Goal: Answer question/provide support

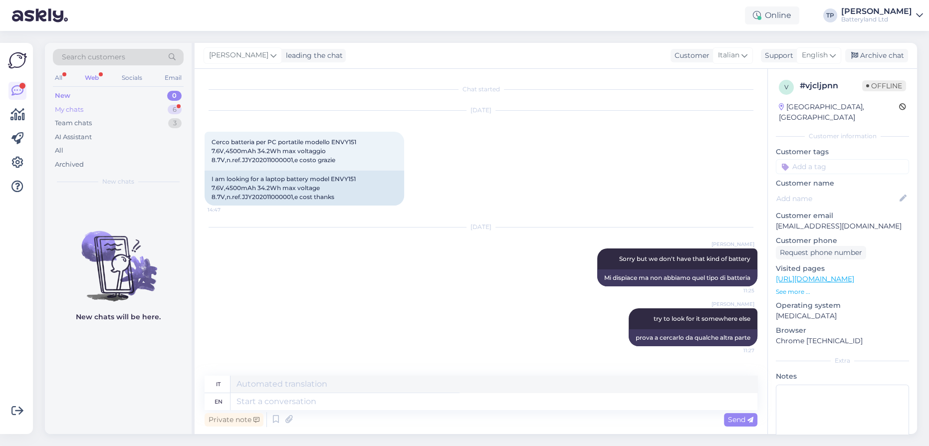
drag, startPoint x: 0, startPoint y: 0, endPoint x: 114, endPoint y: 105, distance: 155.3
click at [114, 104] on div "My chats 6" at bounding box center [118, 110] width 131 height 14
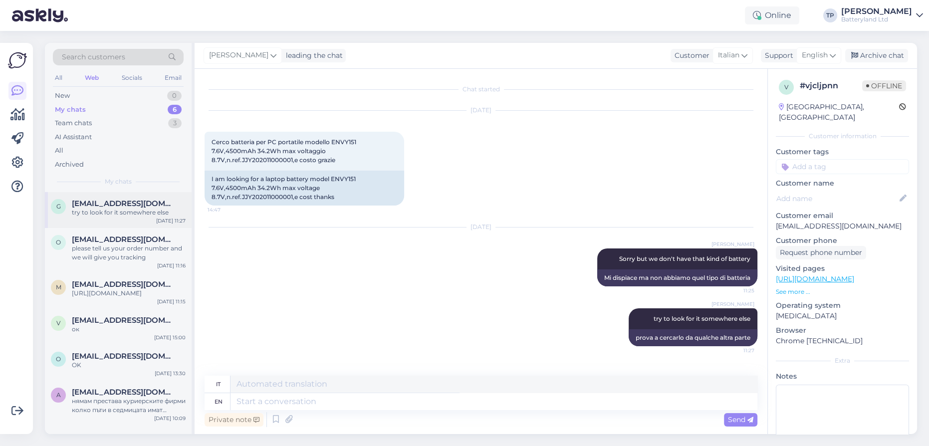
click at [119, 208] on div "[EMAIL_ADDRESS][DOMAIN_NAME] try to look for it somewhere else" at bounding box center [129, 208] width 114 height 18
click at [109, 249] on div "O [EMAIL_ADDRESS][DOMAIN_NAME] please tell us your order number and we will giv…" at bounding box center [118, 250] width 147 height 45
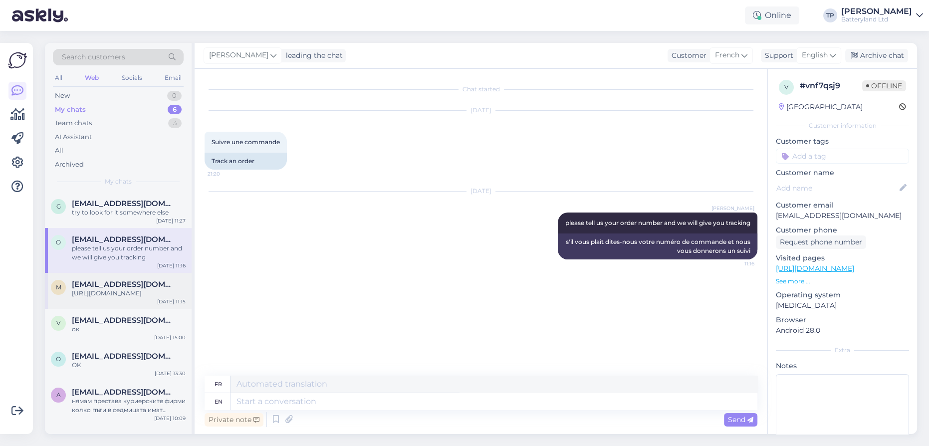
click at [108, 280] on span "[EMAIL_ADDRESS][DOMAIN_NAME]" at bounding box center [124, 284] width 104 height 9
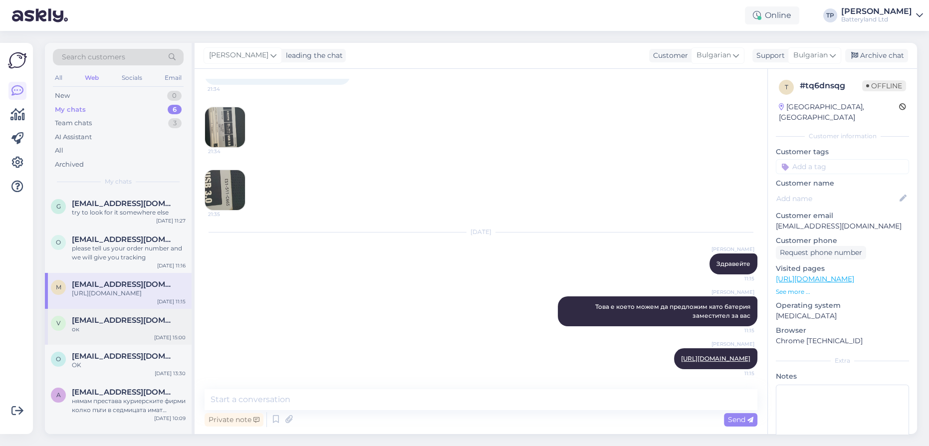
click at [99, 316] on span "[EMAIL_ADDRESS][DOMAIN_NAME]" at bounding box center [124, 320] width 104 height 9
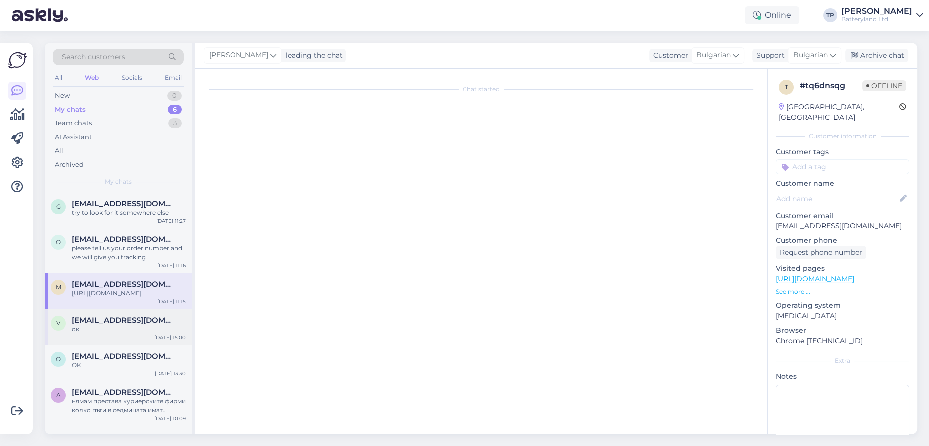
scroll to position [25, 0]
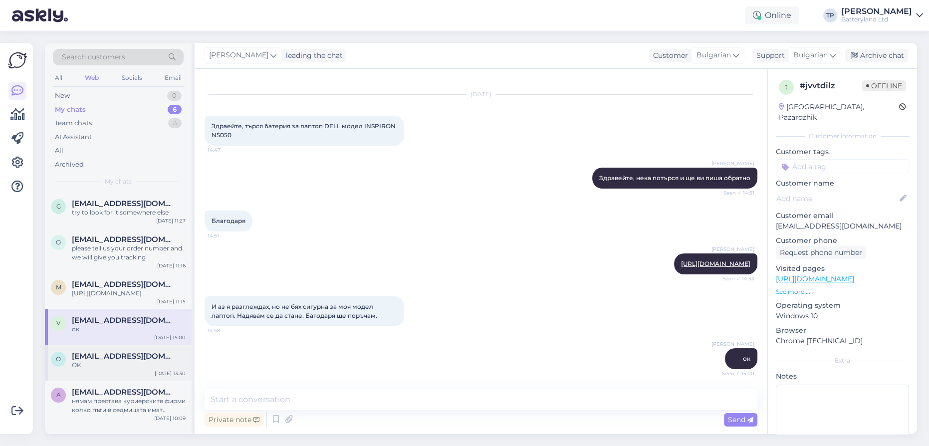
click at [94, 346] on div "o [EMAIL_ADDRESS][DOMAIN_NAME] OK [DATE] 13:30" at bounding box center [118, 363] width 147 height 36
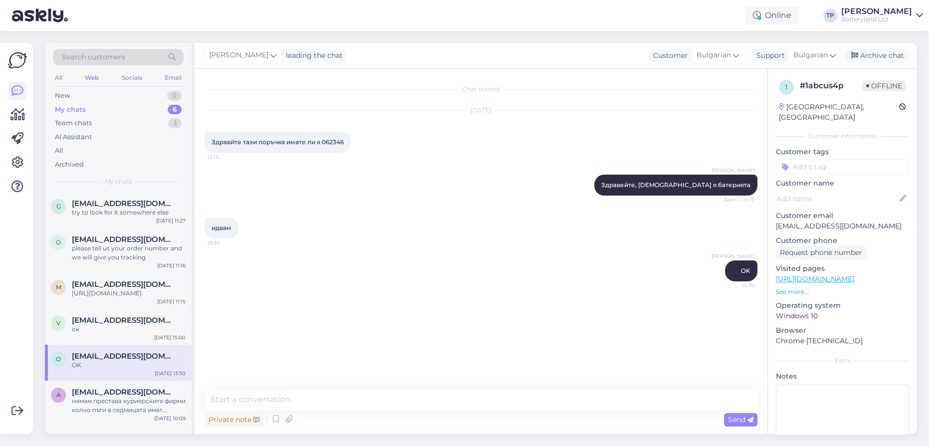
click at [94, 346] on div "o [EMAIL_ADDRESS][DOMAIN_NAME] OK [DATE] 13:30" at bounding box center [118, 363] width 147 height 36
click at [98, 388] on span "[EMAIL_ADDRESS][DOMAIN_NAME]" at bounding box center [124, 392] width 104 height 9
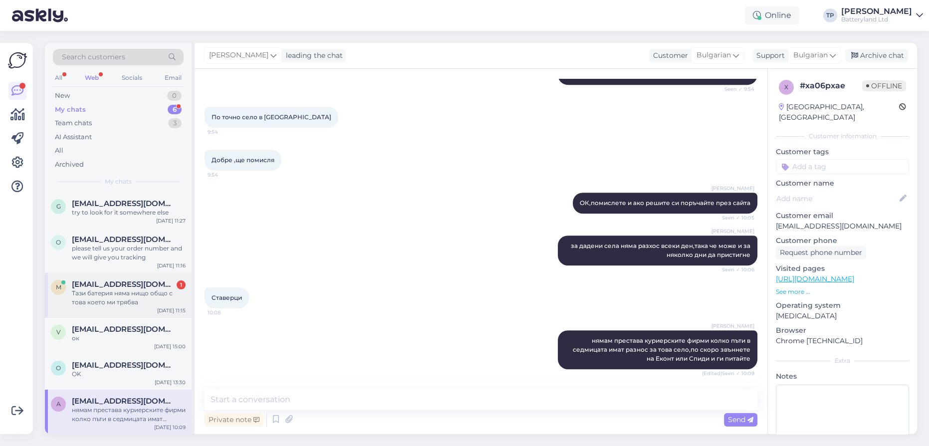
click at [125, 280] on span "[EMAIL_ADDRESS][DOMAIN_NAME]" at bounding box center [124, 284] width 104 height 9
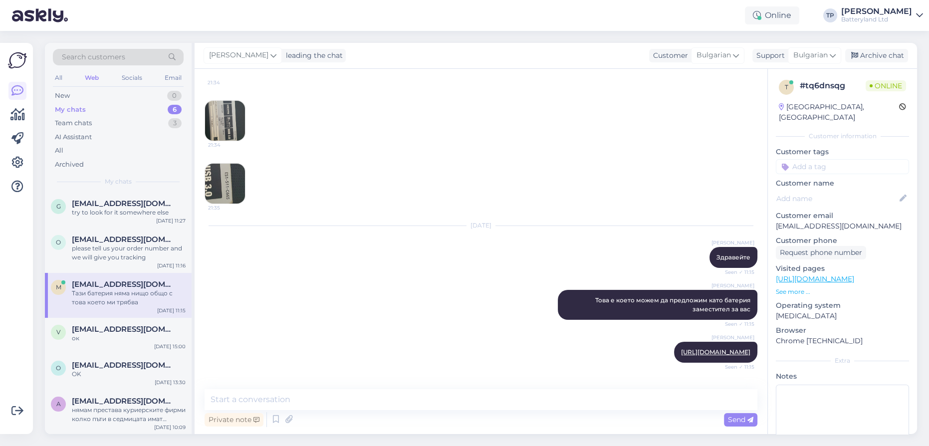
scroll to position [73, 0]
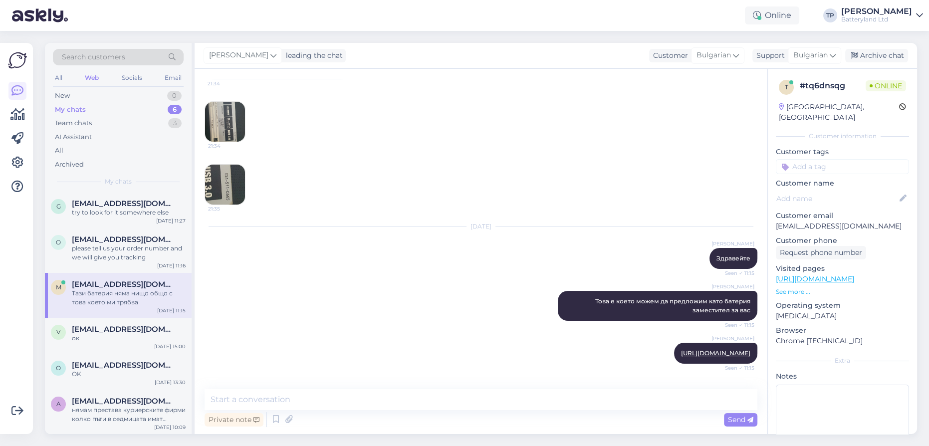
click at [222, 186] on img at bounding box center [225, 185] width 40 height 40
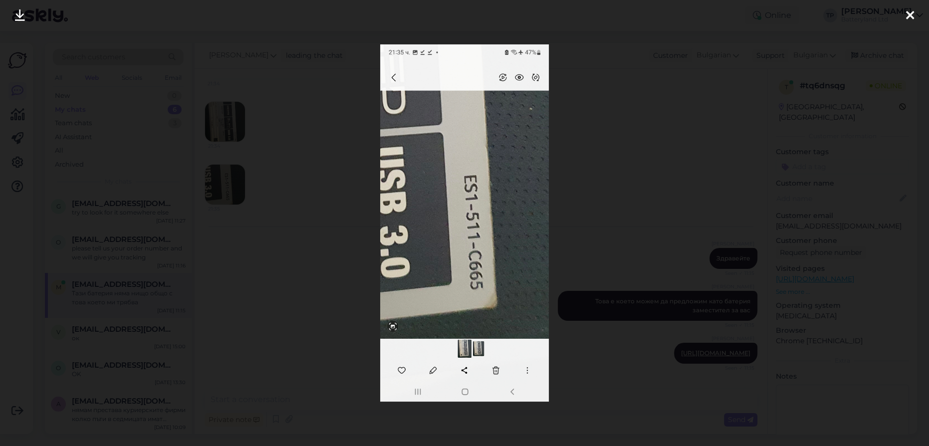
click at [908, 14] on icon at bounding box center [910, 15] width 8 height 13
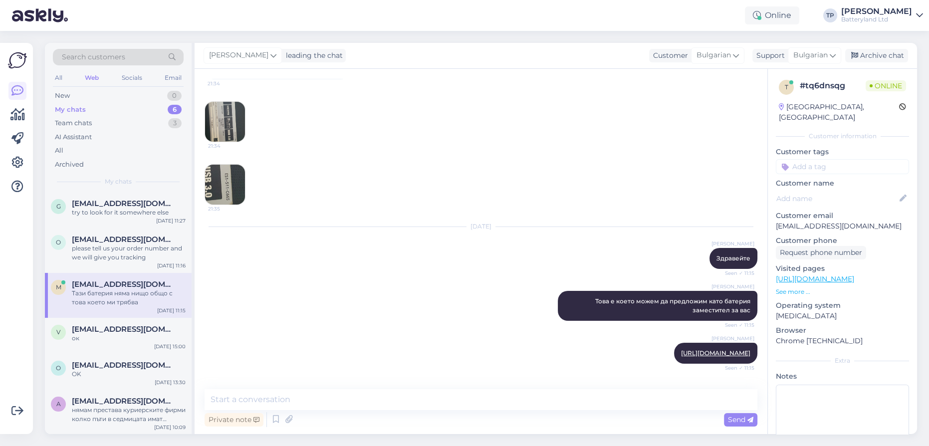
scroll to position [28, 0]
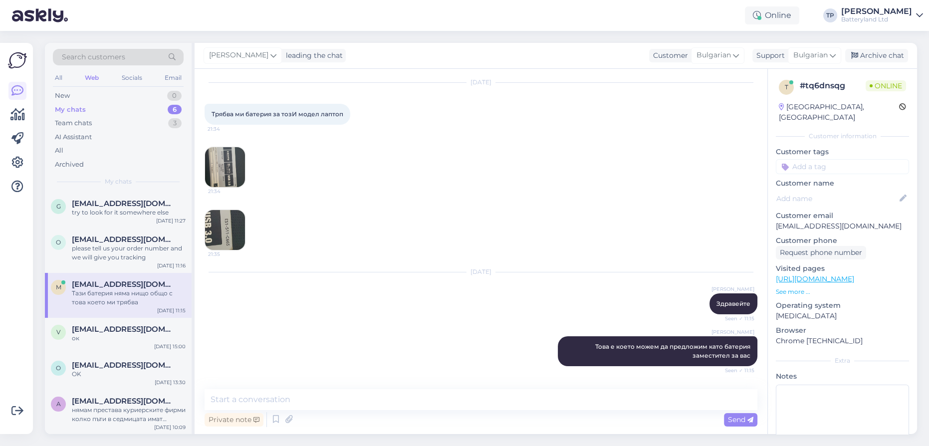
click at [223, 166] on img at bounding box center [225, 167] width 40 height 40
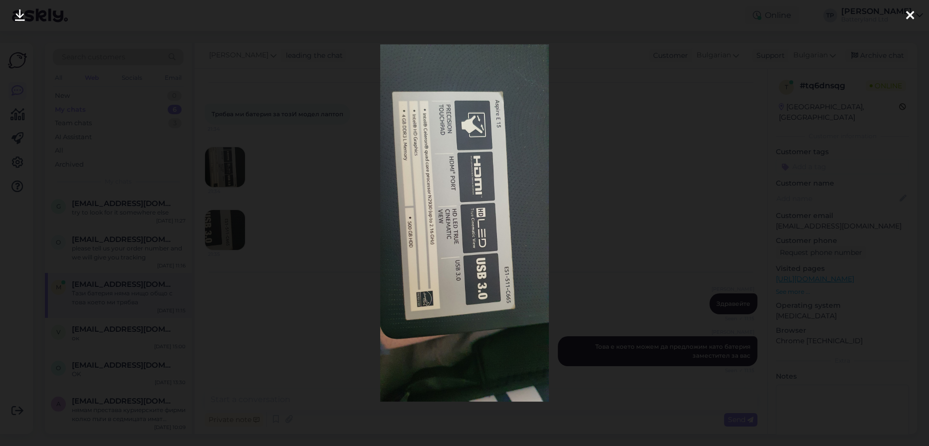
click at [912, 11] on icon at bounding box center [910, 15] width 8 height 13
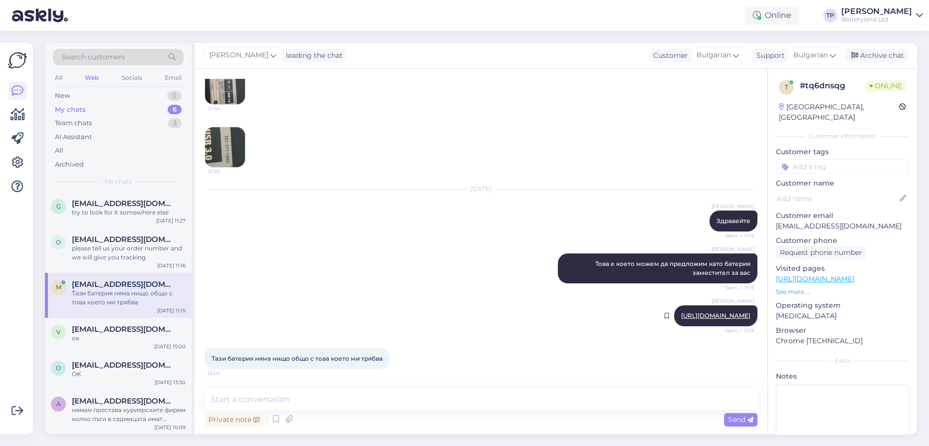
scroll to position [119, 0]
click at [681, 312] on link "[URL][DOMAIN_NAME]" at bounding box center [715, 315] width 69 height 7
click at [316, 399] on textarea at bounding box center [480, 399] width 553 height 21
type textarea "Нали сте с лаптоп Acer Aspire E 15 ?"
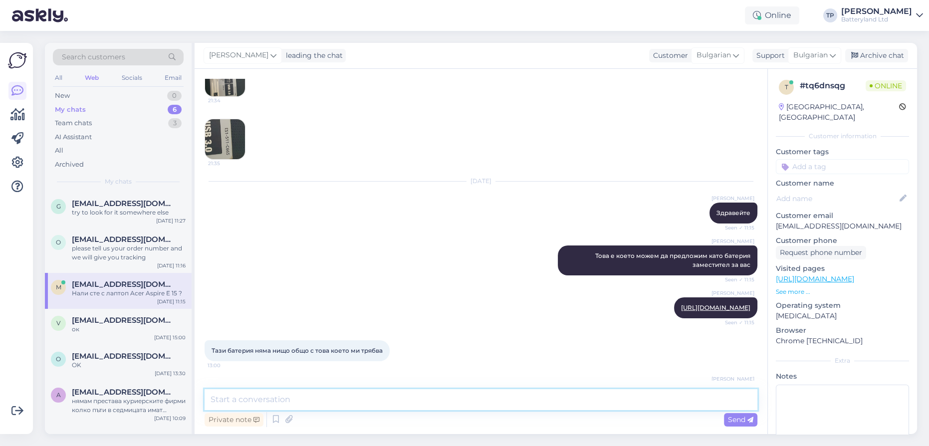
scroll to position [26, 0]
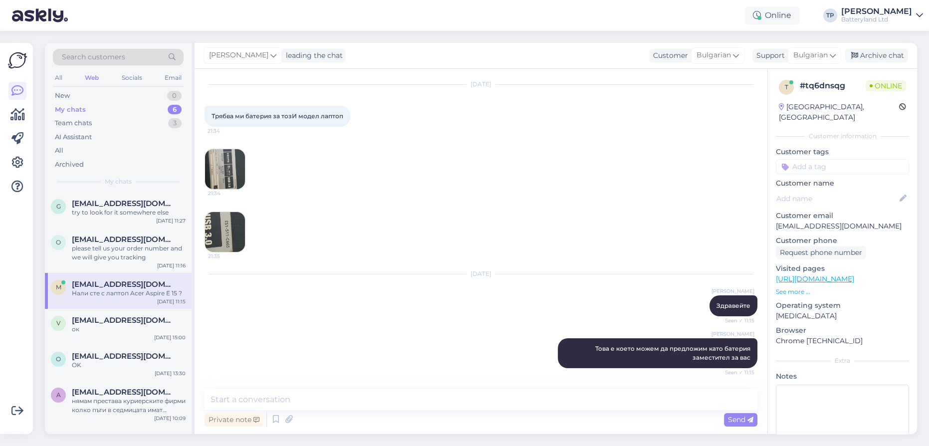
click at [228, 173] on img at bounding box center [225, 169] width 40 height 40
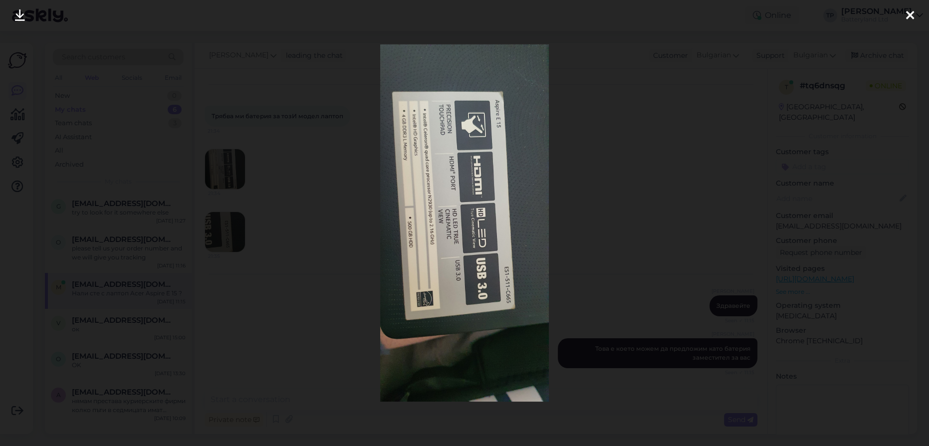
click at [912, 14] on icon at bounding box center [910, 15] width 8 height 13
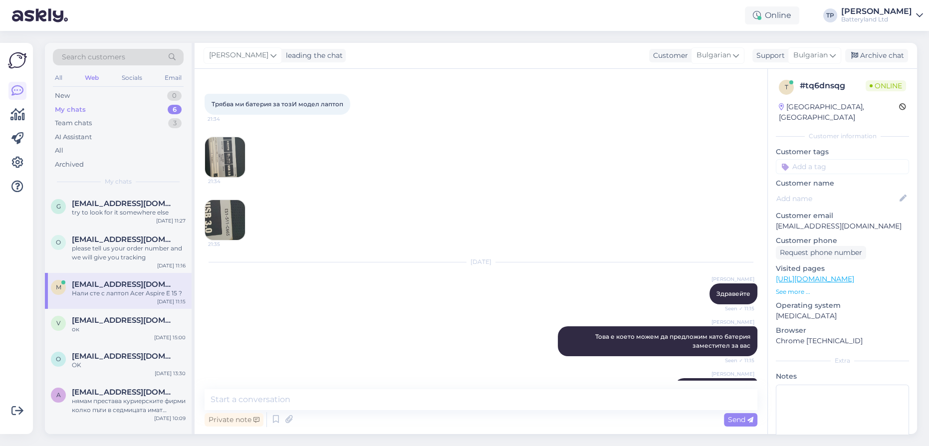
scroll to position [0, 0]
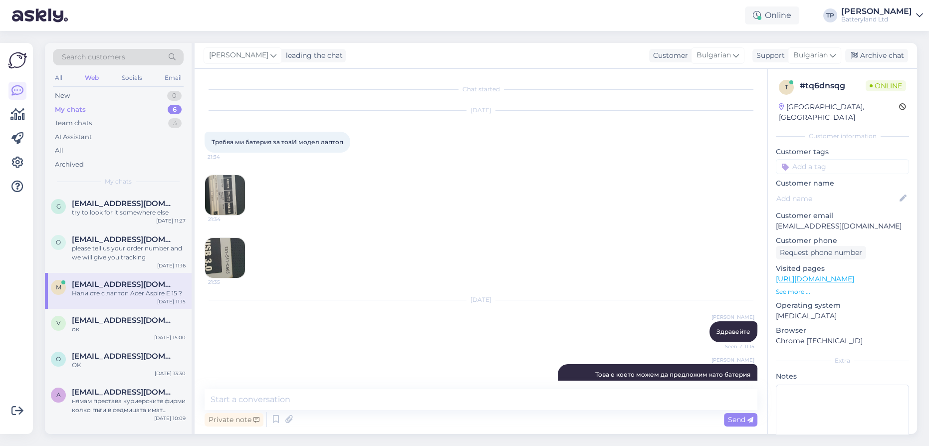
click at [225, 186] on img at bounding box center [225, 195] width 40 height 40
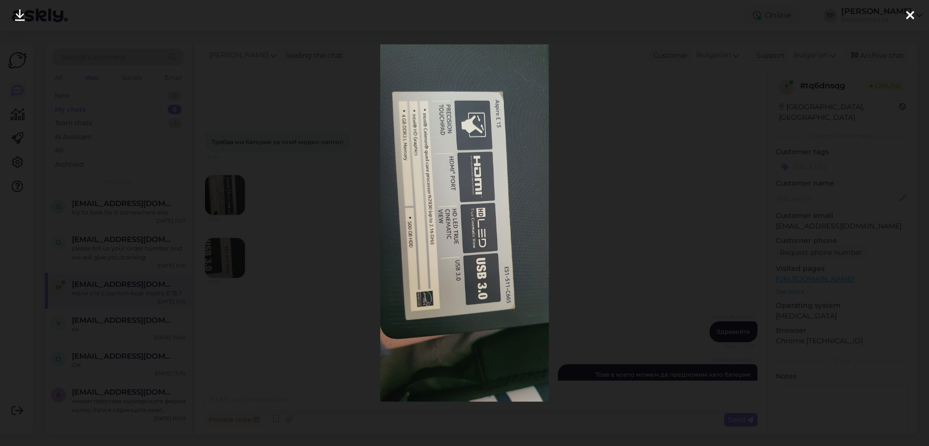
click at [745, 202] on div at bounding box center [464, 223] width 929 height 446
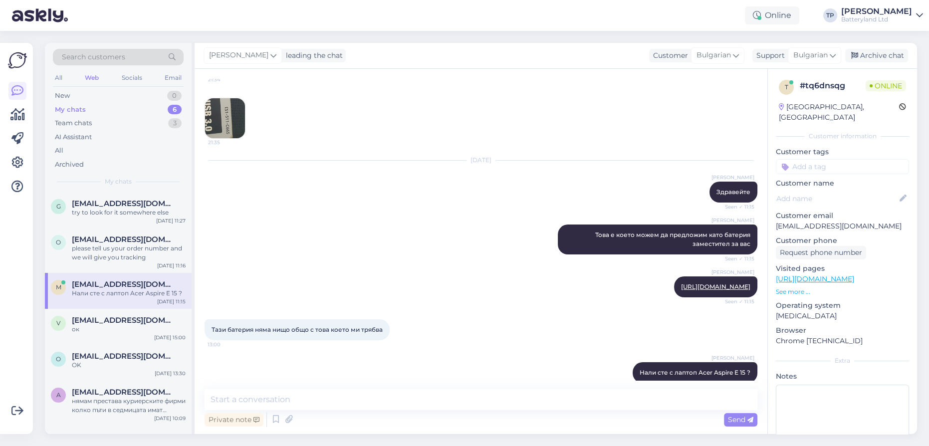
scroll to position [162, 0]
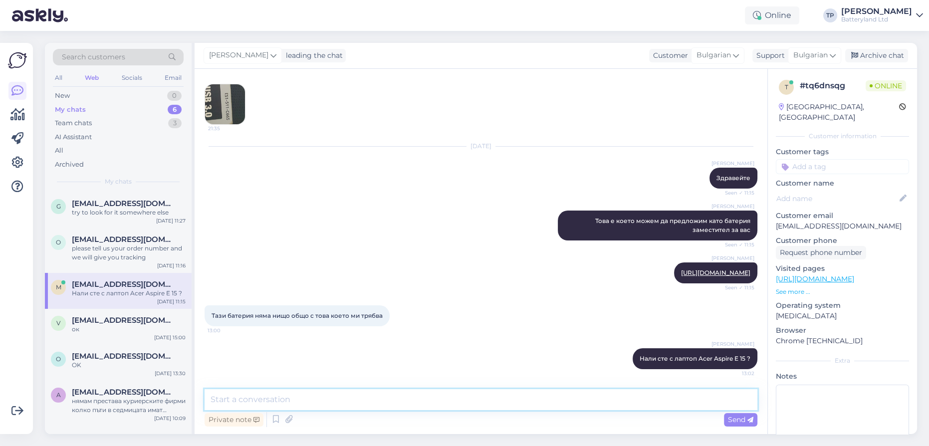
click at [330, 398] on textarea at bounding box center [480, 399] width 553 height 21
type textarea "t"
type textarea "Тази е по голяма на капацитет, за това стърчи като обем и ще повдига малко лапт…"
